Goal: Information Seeking & Learning: Learn about a topic

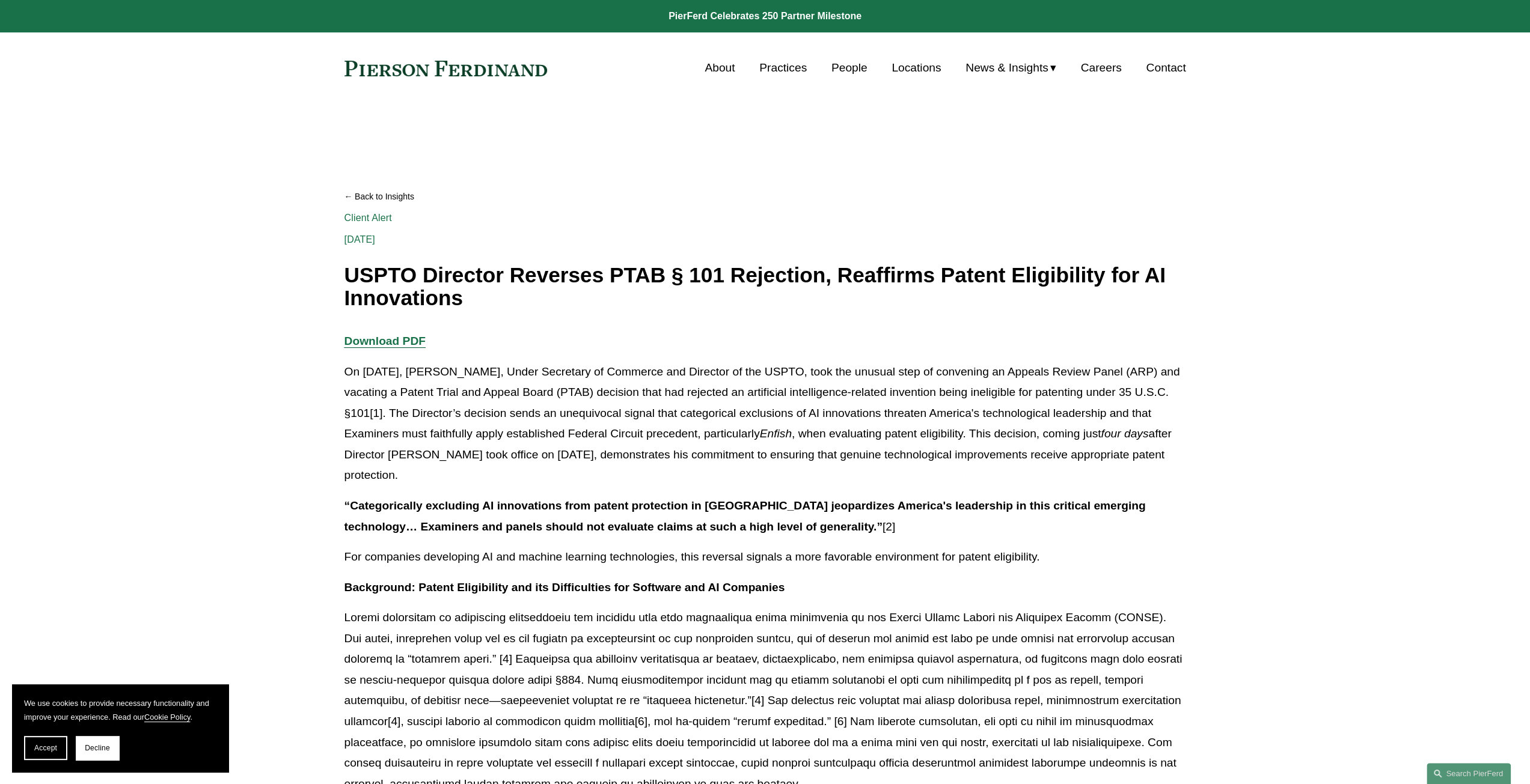
click at [434, 660] on p at bounding box center [765, 701] width 842 height 187
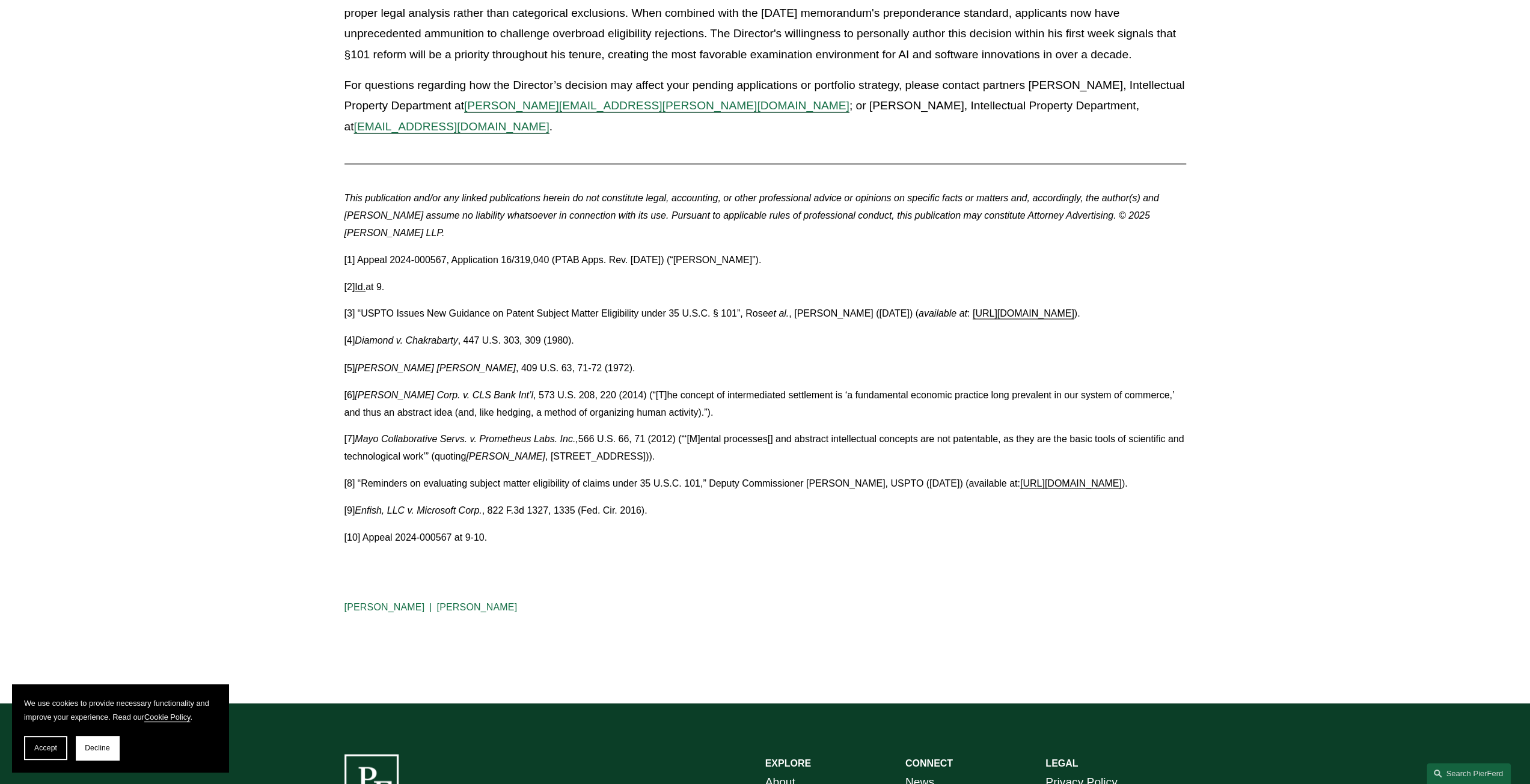
scroll to position [1933, 0]
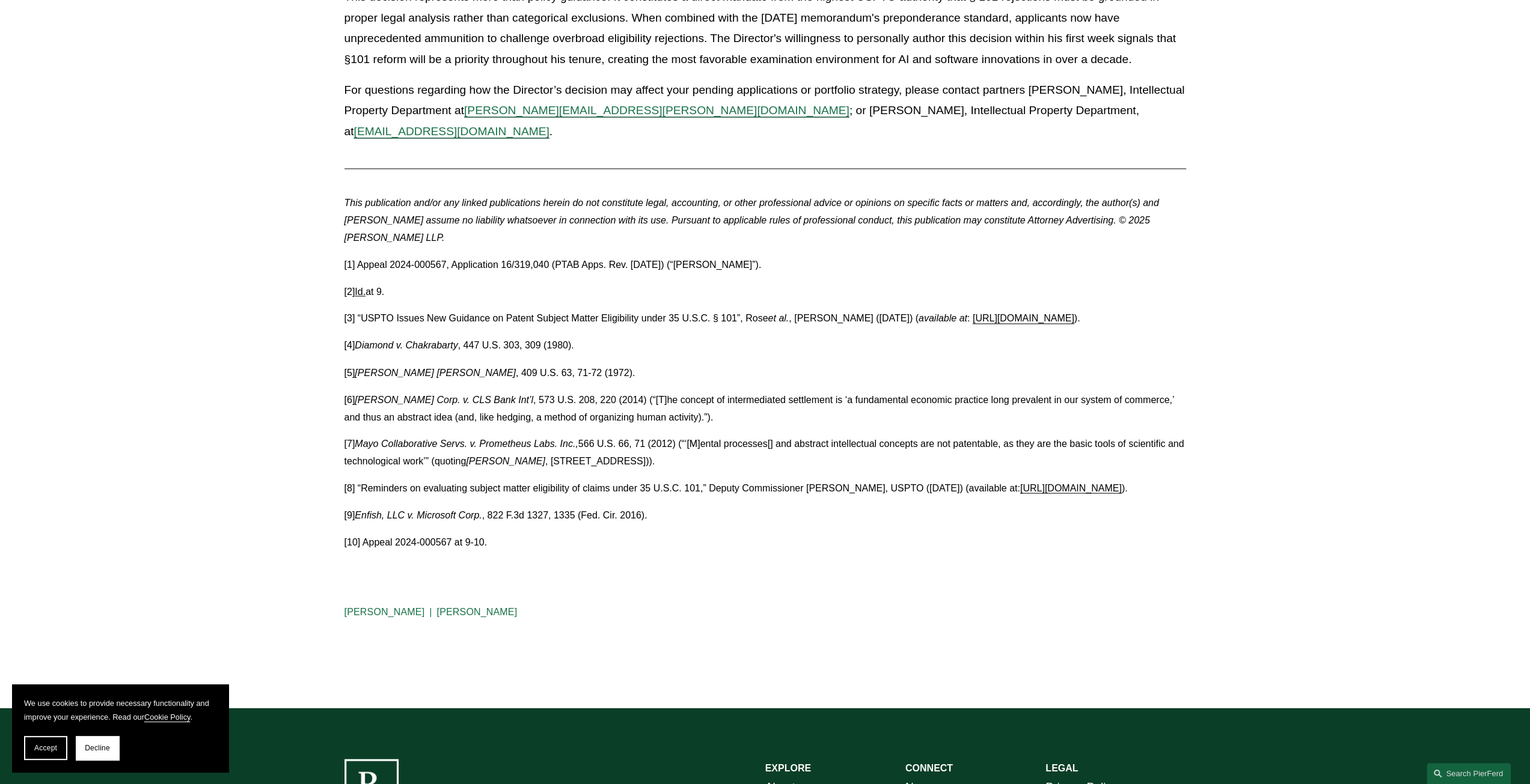
click at [973, 313] on link "[URL][DOMAIN_NAME]" at bounding box center [1024, 318] width 102 height 10
click at [1020, 483] on link "[URL][DOMAIN_NAME]" at bounding box center [1071, 488] width 102 height 10
click at [973, 313] on link "[URL][DOMAIN_NAME]" at bounding box center [1024, 318] width 102 height 10
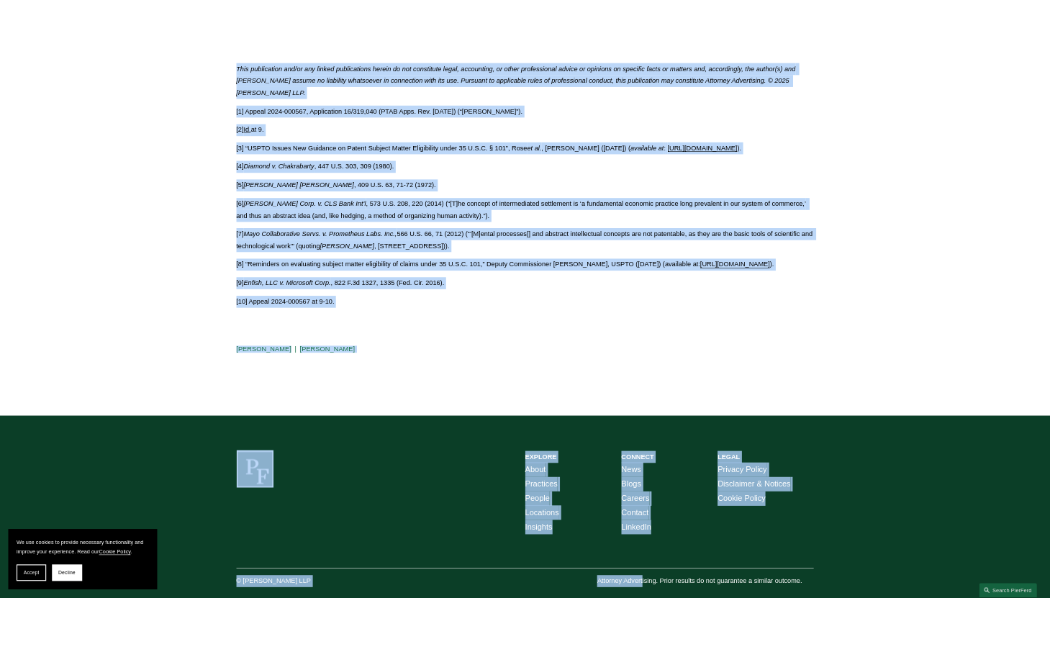
scroll to position [2577, 0]
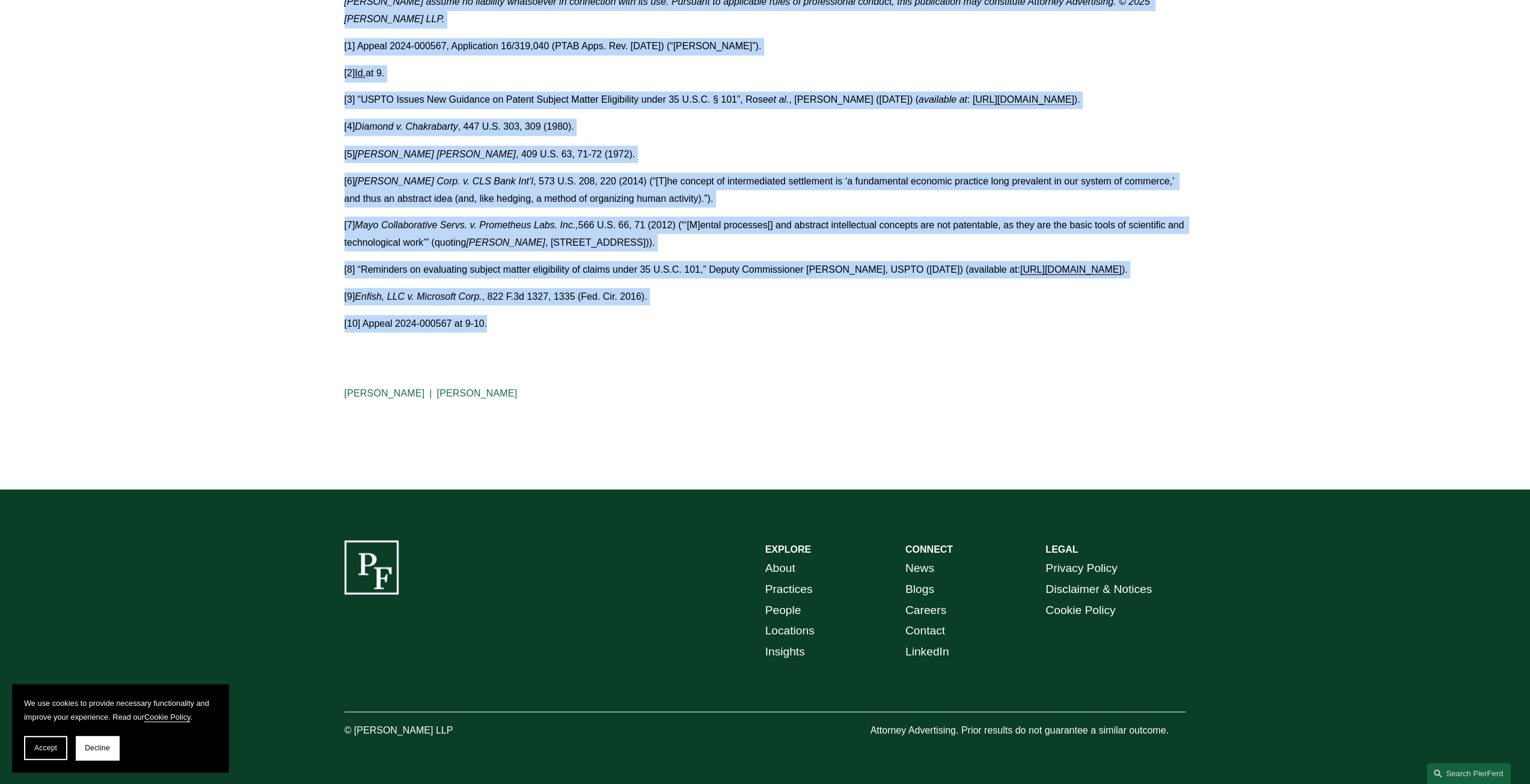
drag, startPoint x: 334, startPoint y: 235, endPoint x: 534, endPoint y: 318, distance: 216.5
copy div "Lor 8 Ipsumdo Si Ametco Adipi Elitsedd EIU Te Incididun 72, 6648, Utla Etdolor,…"
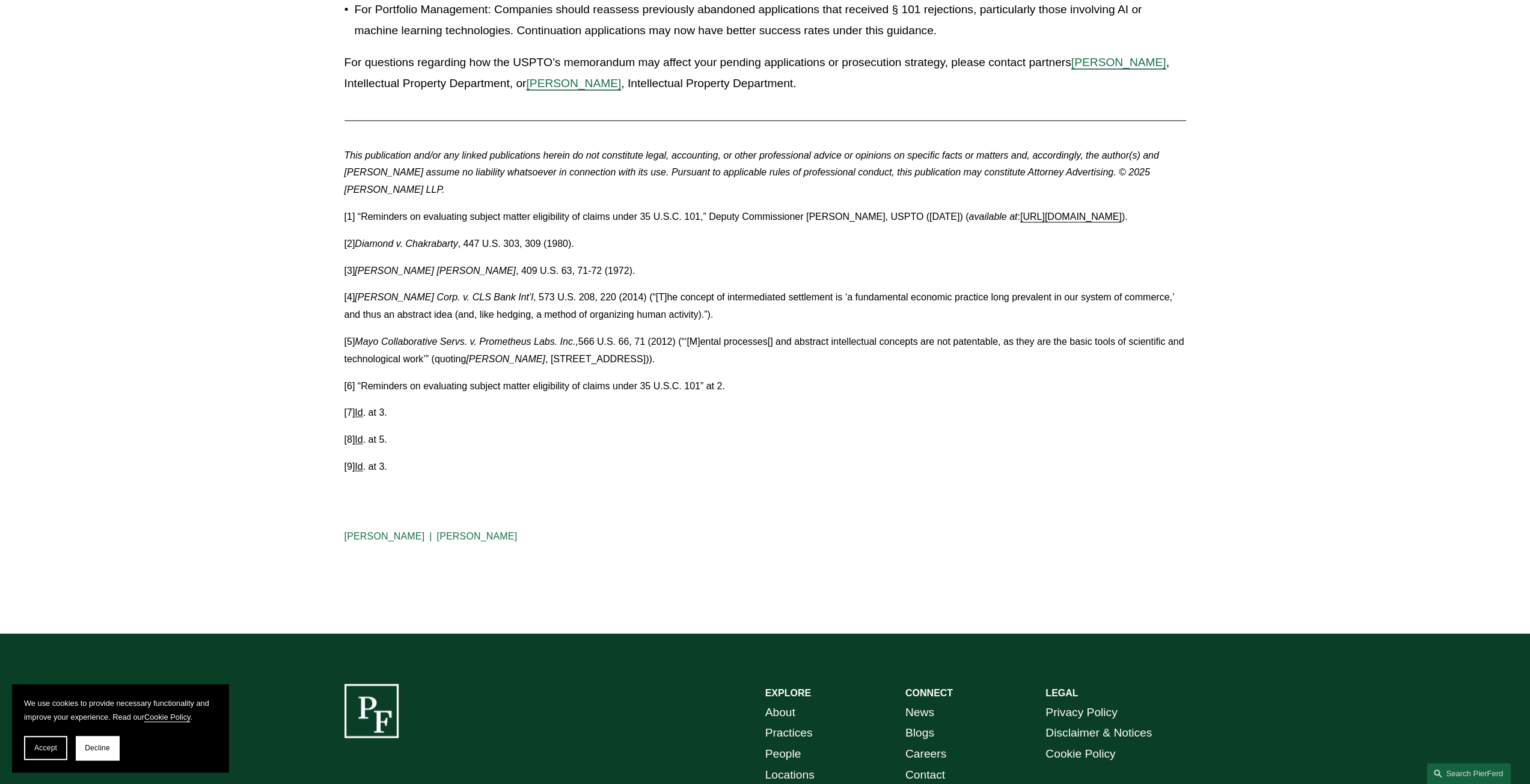
scroll to position [1720, 0]
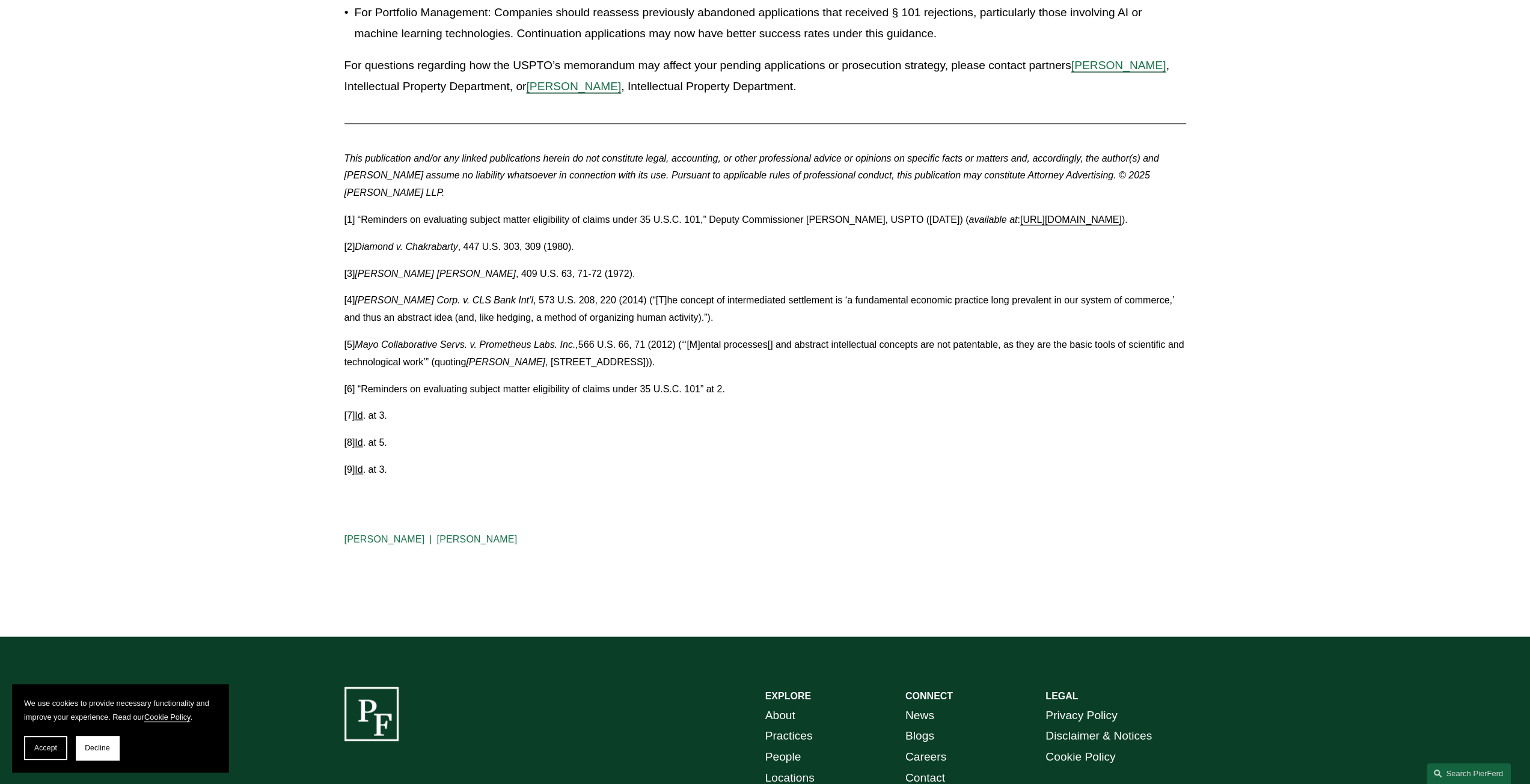
click at [1020, 218] on link "[URL][DOMAIN_NAME]" at bounding box center [1071, 220] width 102 height 10
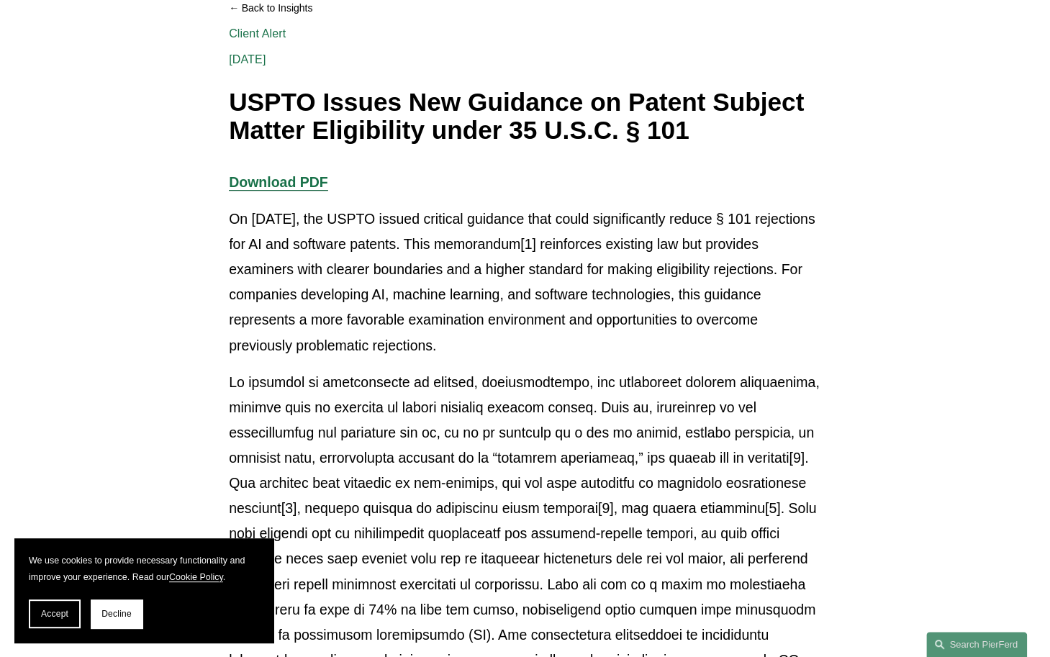
scroll to position [0, 0]
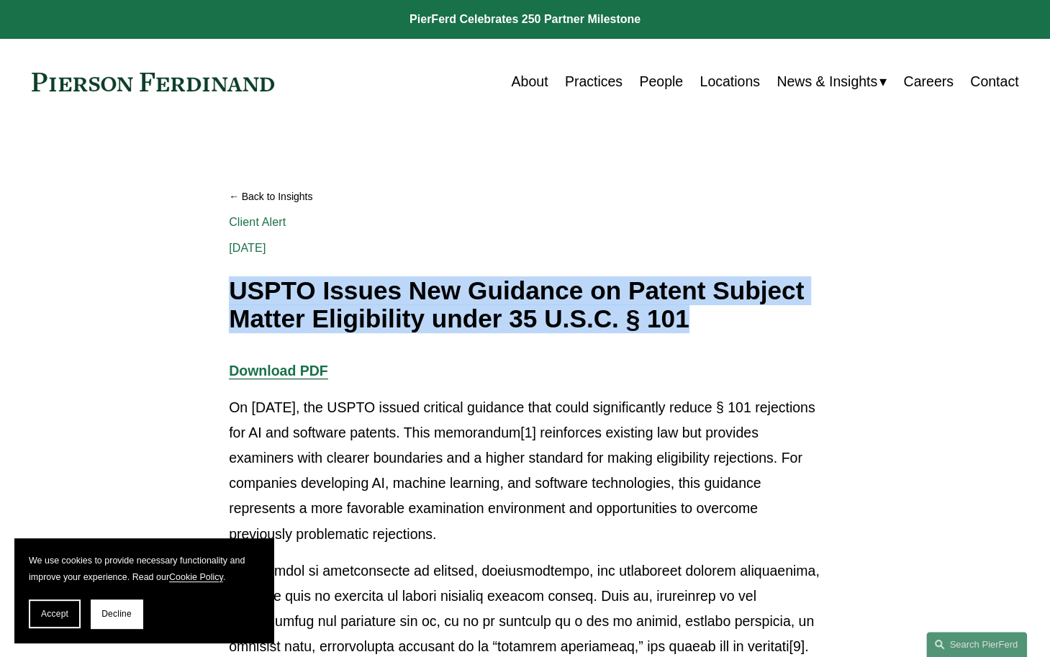
drag, startPoint x: 207, startPoint y: 289, endPoint x: 820, endPoint y: 322, distance: 614.1
copy h1 "USPTO Issues New Guidance on Patent Subject Matter Eligibility under 35 U.S.C. …"
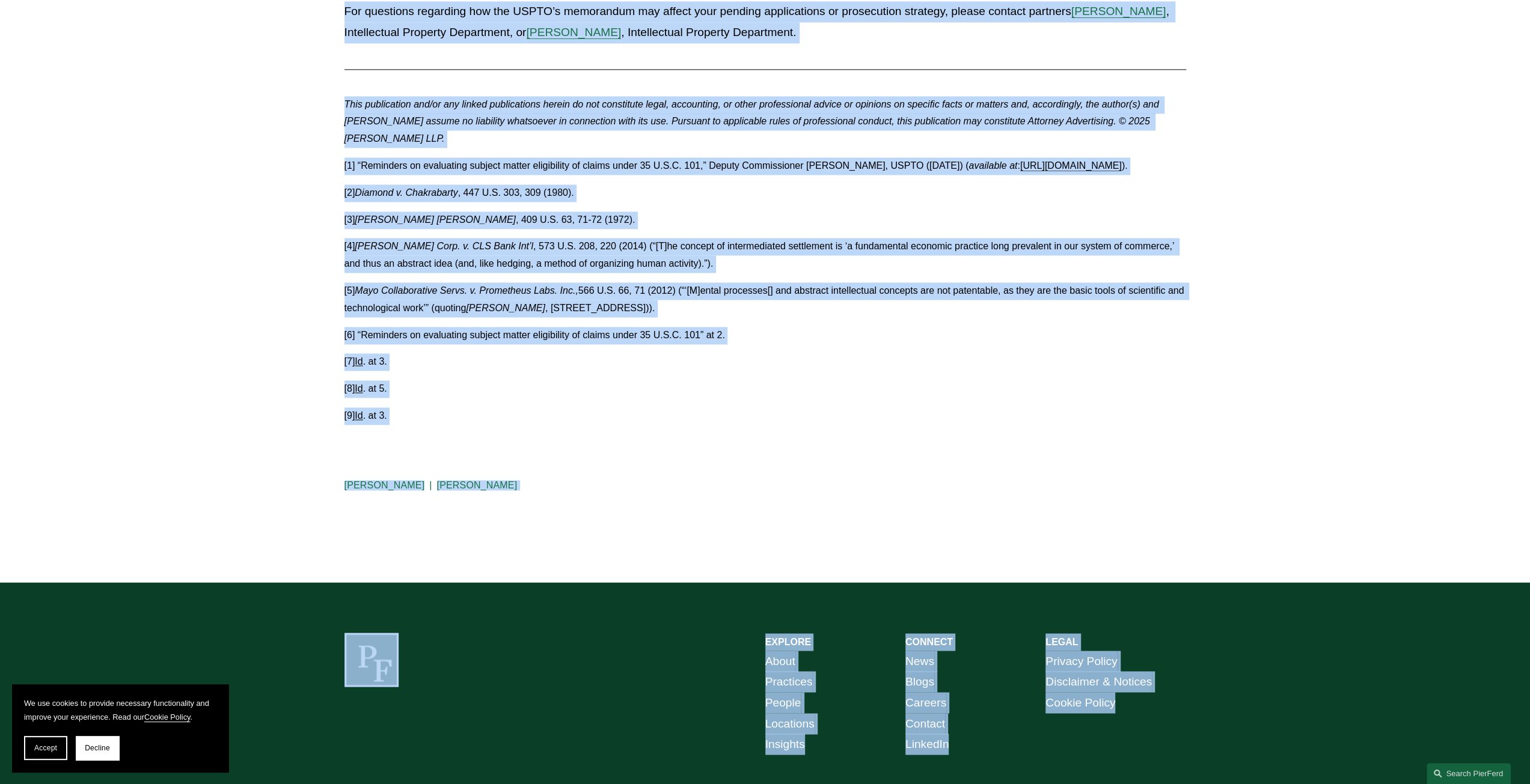
scroll to position [1793, 0]
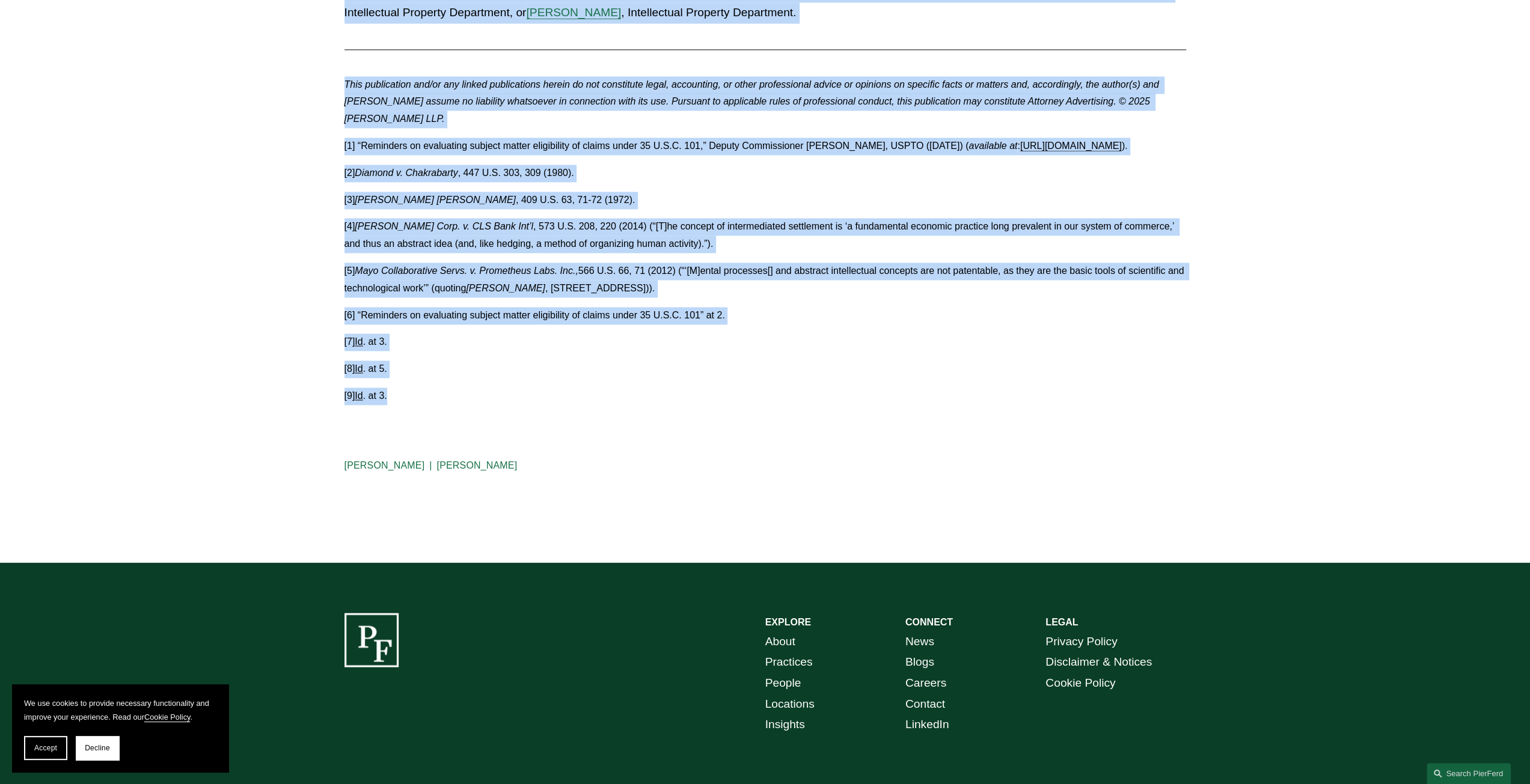
drag, startPoint x: 342, startPoint y: 240, endPoint x: 522, endPoint y: 392, distance: 235.6
copy div "Aug 28 Written By Trevor Rubin Download PDF On August 4, 2025, the USPTO issued…"
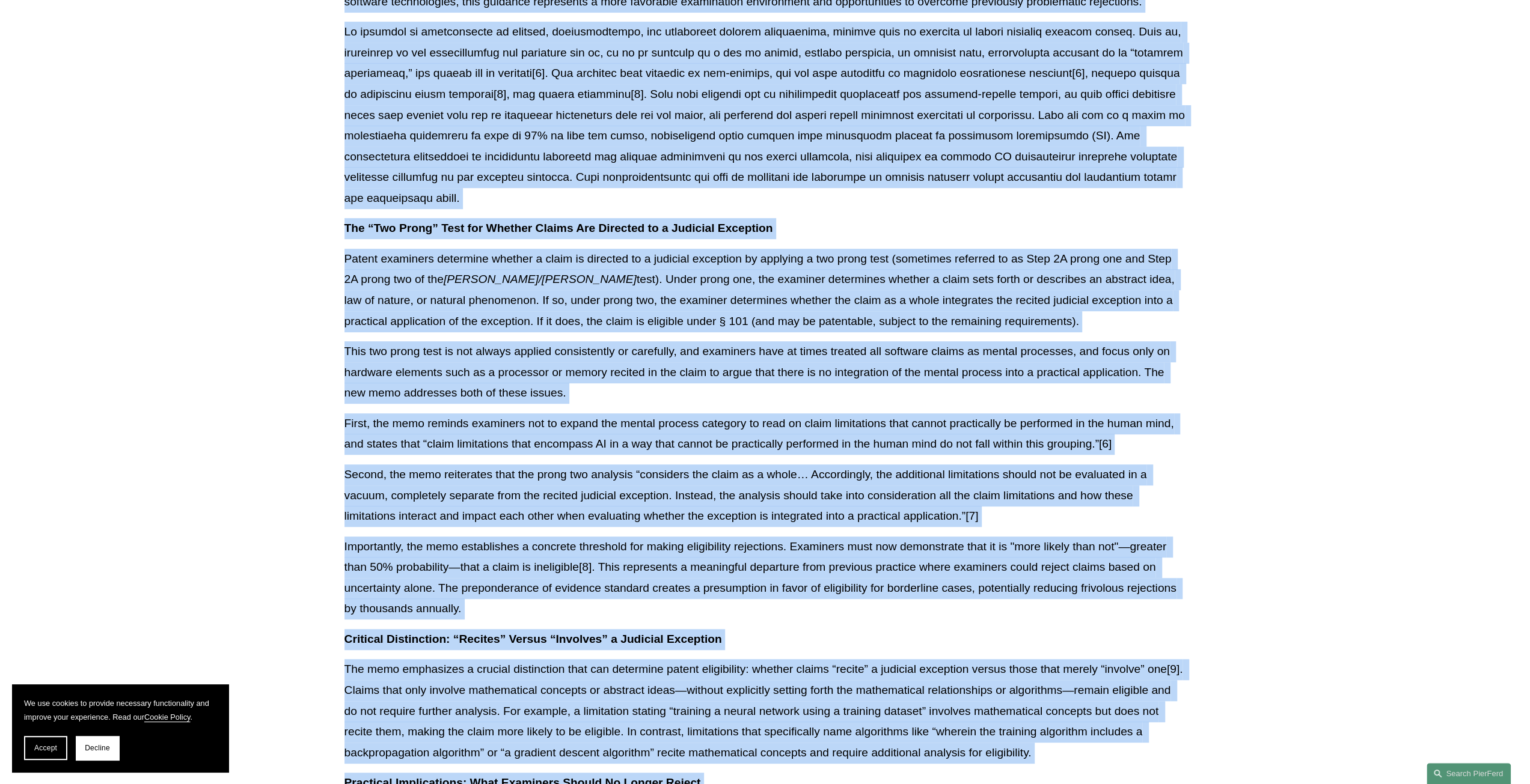
scroll to position [0, 0]
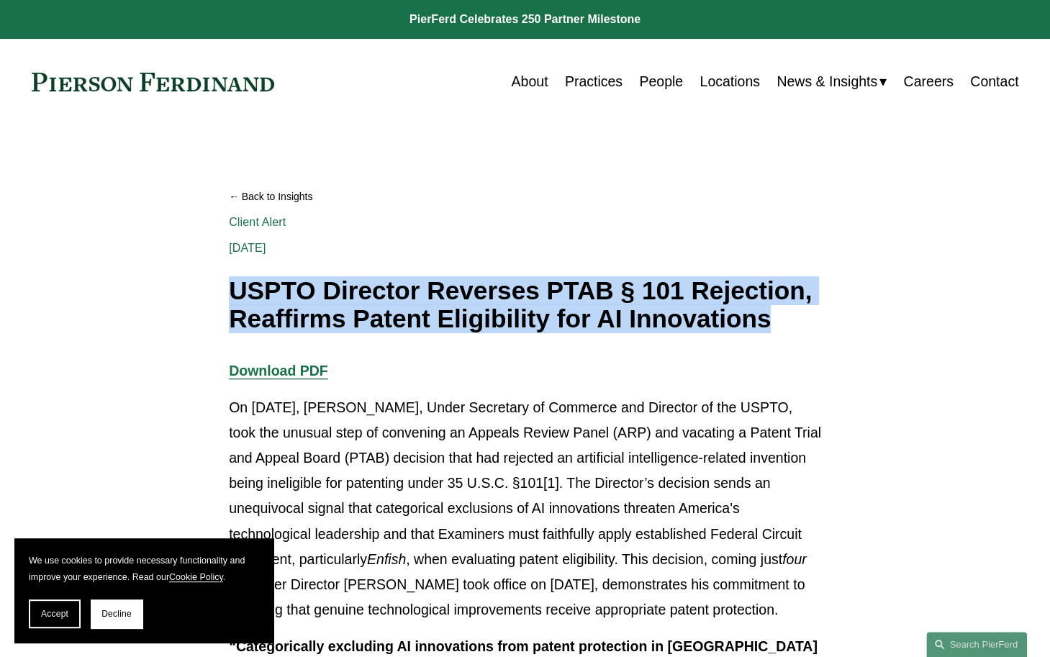
drag, startPoint x: 810, startPoint y: 327, endPoint x: 207, endPoint y: 280, distance: 605.0
copy h1 "USPTO Director Reverses PTAB § 101 Rejection, Reaffirms Patent Eligibility for …"
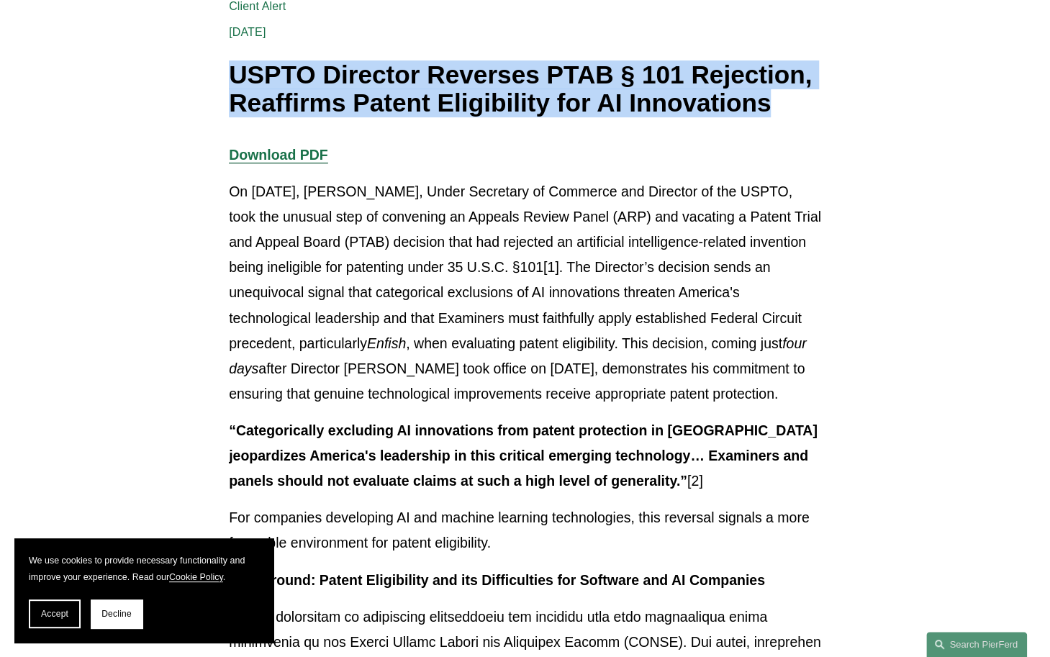
scroll to position [288, 0]
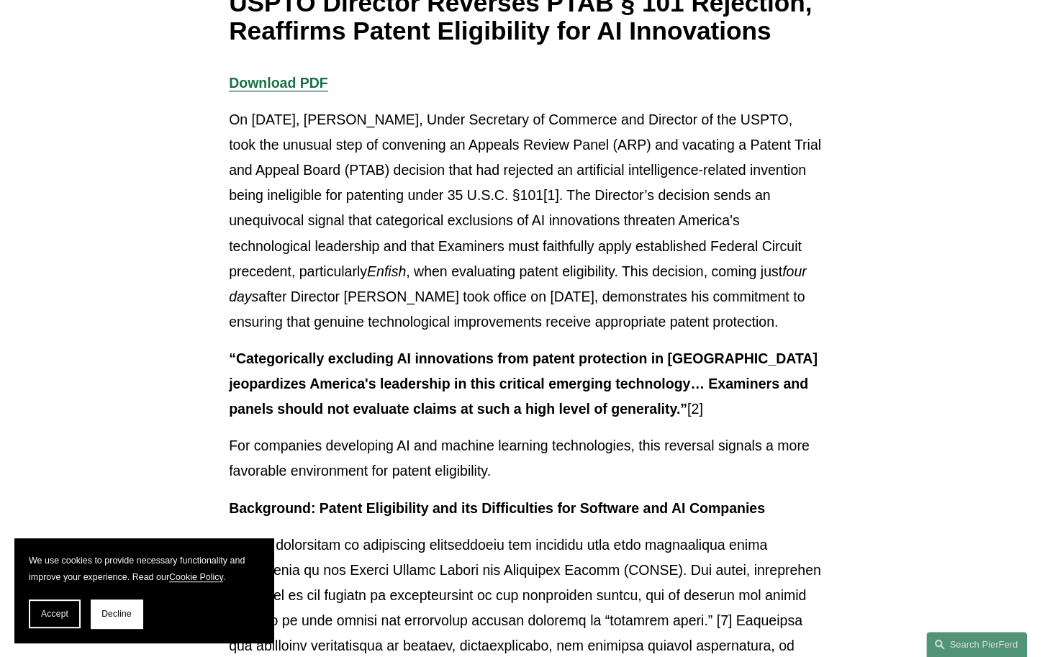
click at [58, 599] on section "We use cookies to provide necessary functionality and improve your experience. …" at bounding box center [143, 590] width 259 height 104
click at [63, 605] on button "Accept" at bounding box center [55, 614] width 52 height 29
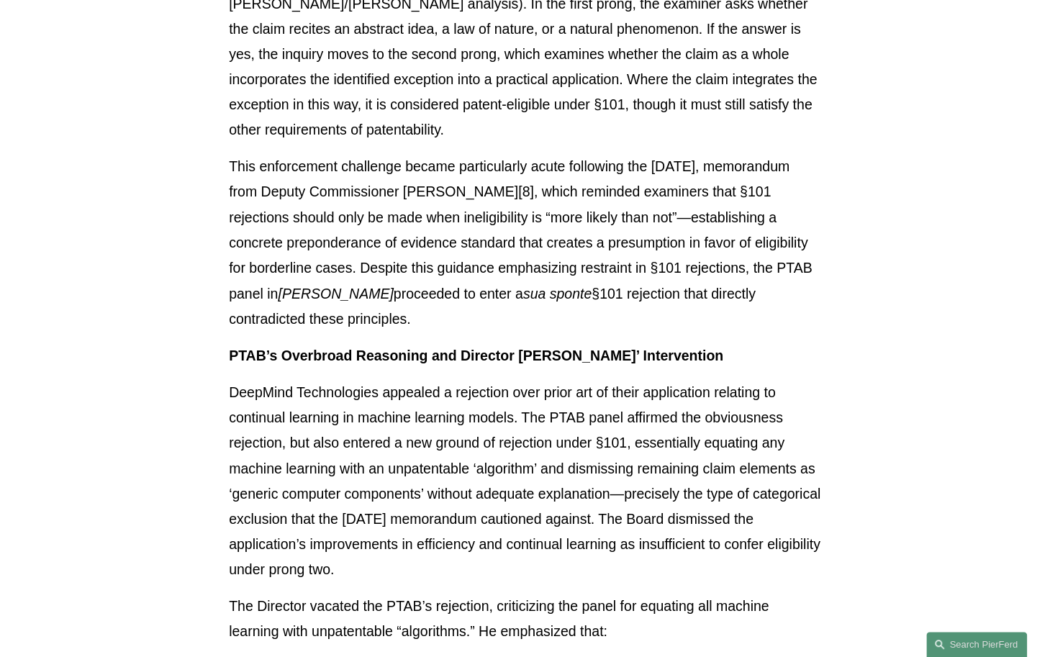
scroll to position [1224, 0]
